Goal: Task Accomplishment & Management: Complete application form

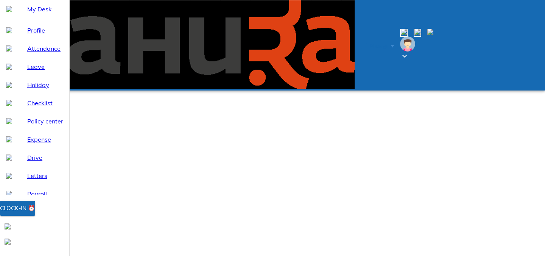
select select "9"
click at [35, 213] on div "Clock-in ⏰" at bounding box center [17, 208] width 35 height 10
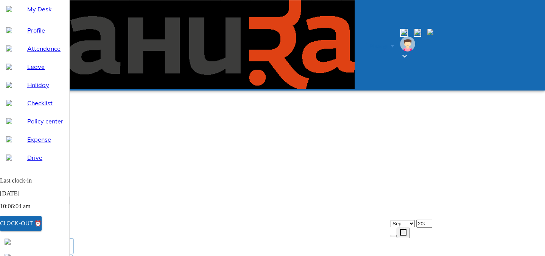
scroll to position [62, 0]
click at [26, 18] on div "My Desk" at bounding box center [34, 9] width 69 height 18
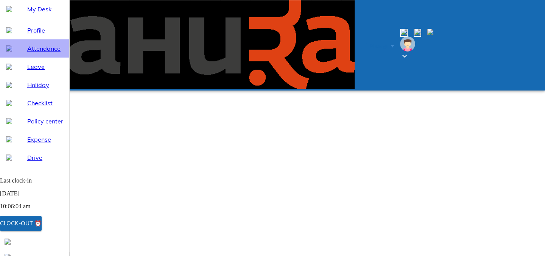
click at [34, 53] on span "Attendance" at bounding box center [45, 48] width 36 height 9
select select "9"
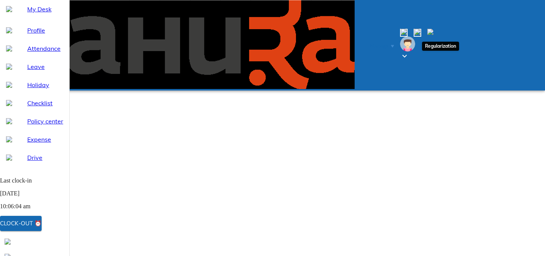
type input "[DATE]"
type input "5"
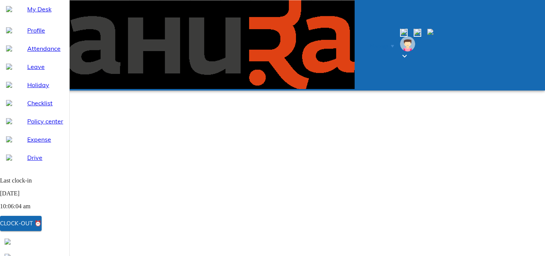
type input "9"
type input "2025"
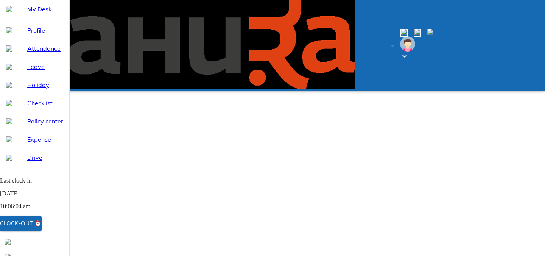
type textarea "x"
type textarea "W"
type textarea "x"
type textarea "WF"
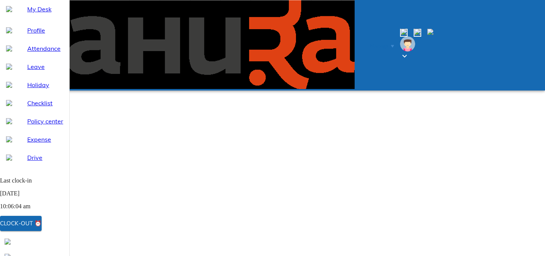
type textarea "x"
type textarea "WFH"
type textarea "x"
type textarea "WFH"
type textarea "x"
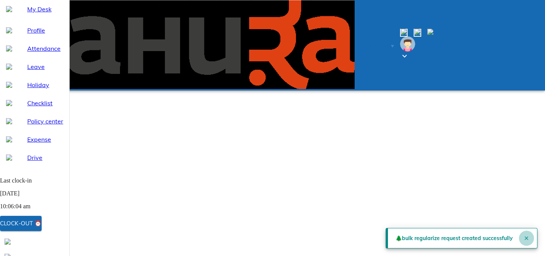
click at [523, 235] on icon "Close" at bounding box center [526, 238] width 6 height 6
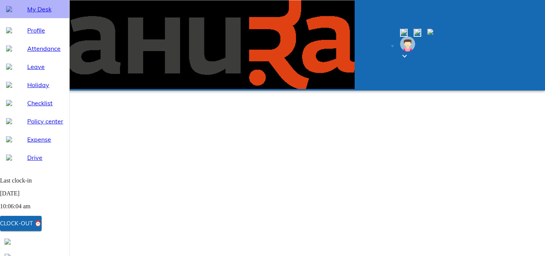
click at [30, 14] on span "My Desk" at bounding box center [45, 9] width 36 height 9
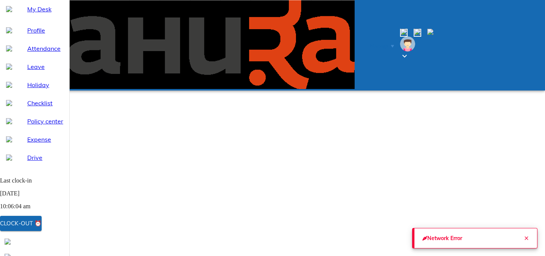
click at [27, 14] on span "My Desk" at bounding box center [45, 9] width 36 height 9
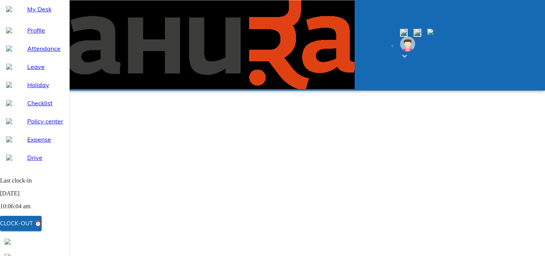
click at [32, 14] on span "My Desk" at bounding box center [45, 9] width 36 height 9
click at [14, 12] on div at bounding box center [16, 9] width 21 height 6
